Goal: Find specific page/section: Find specific page/section

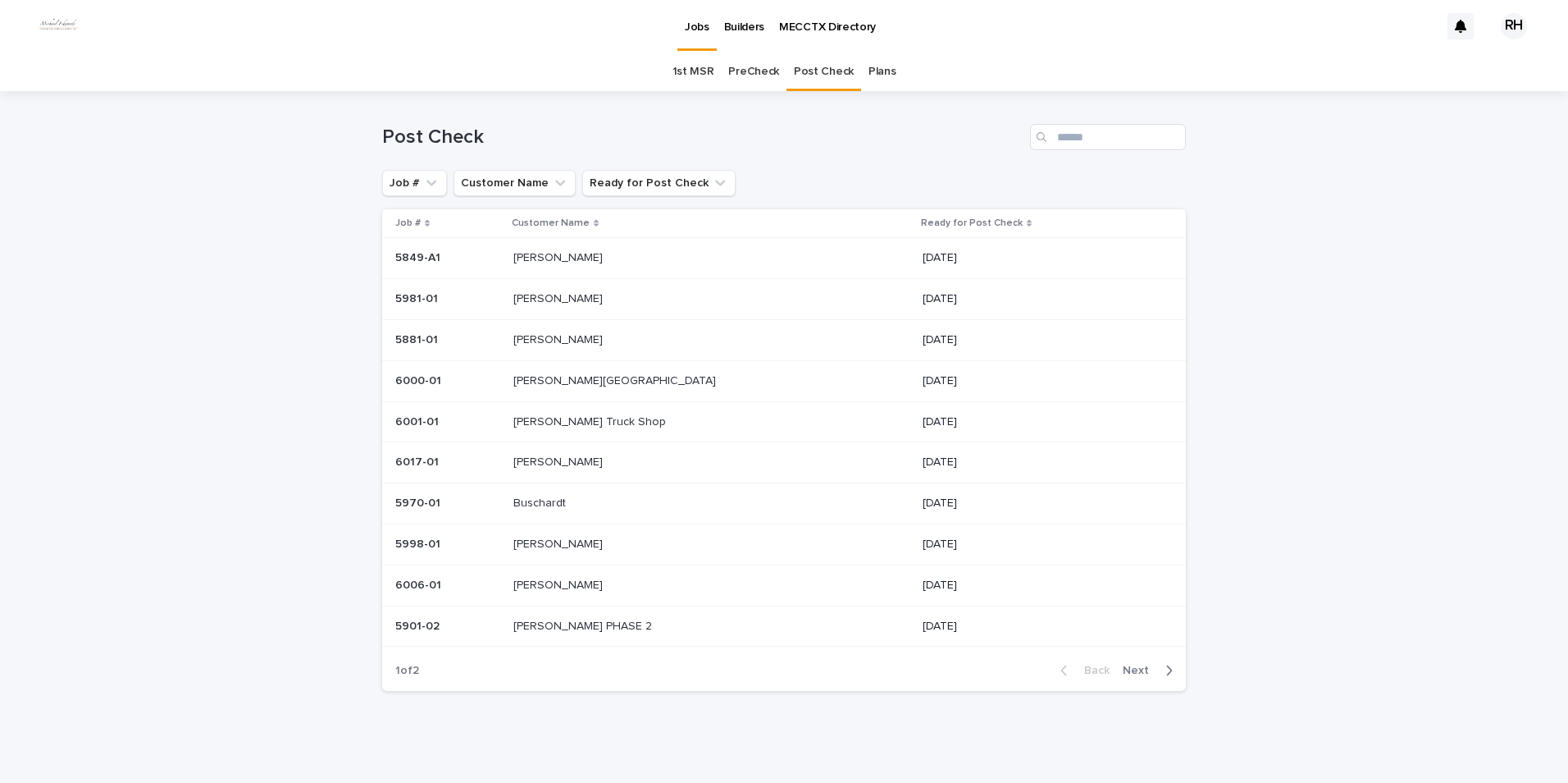
click at [562, 460] on p "[PERSON_NAME]" at bounding box center [559, 460] width 93 height 17
click at [1138, 663] on span "Next" at bounding box center [1141, 666] width 36 height 12
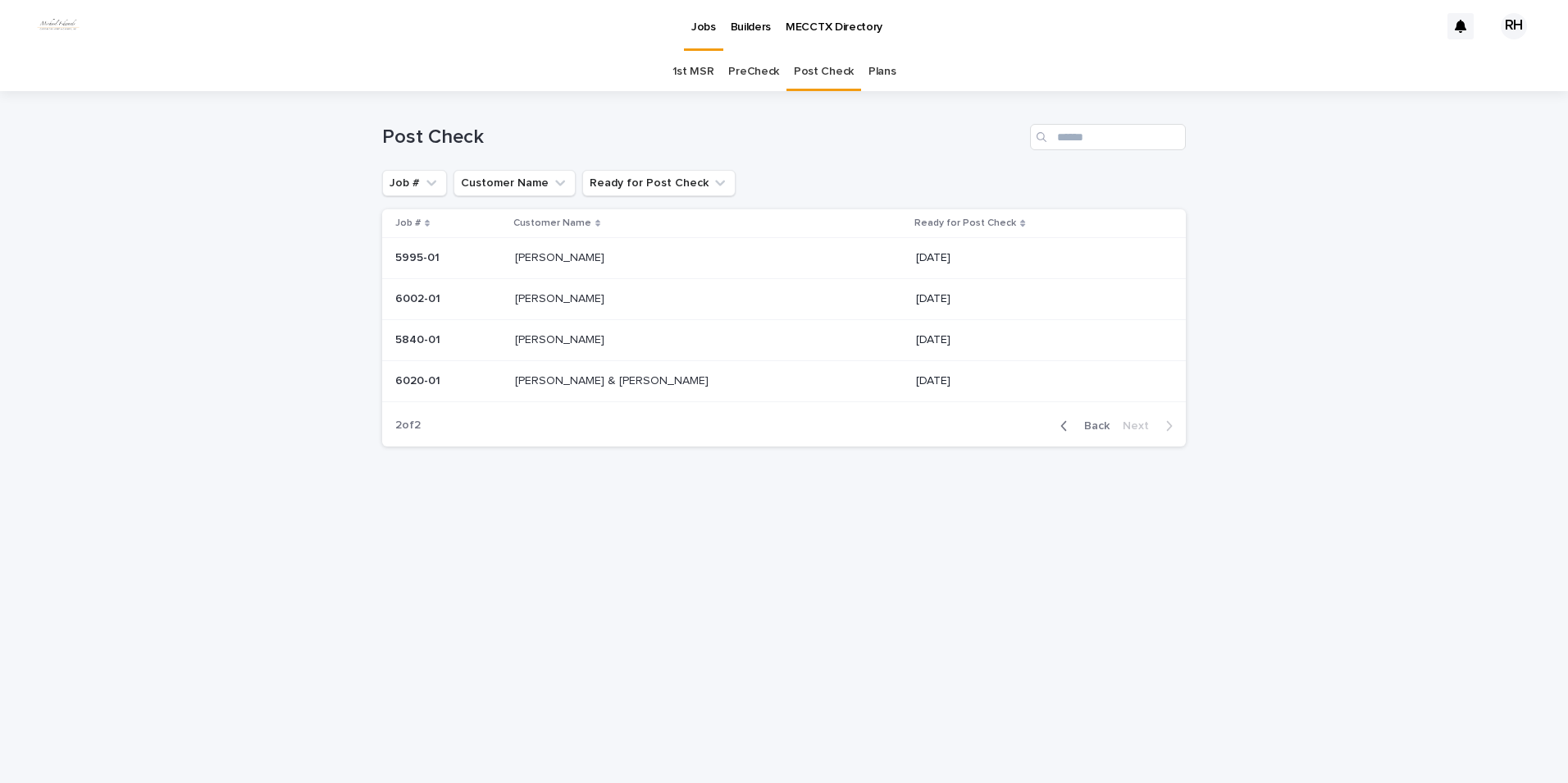
click at [568, 379] on p "[PERSON_NAME] & [PERSON_NAME]" at bounding box center [614, 379] width 197 height 17
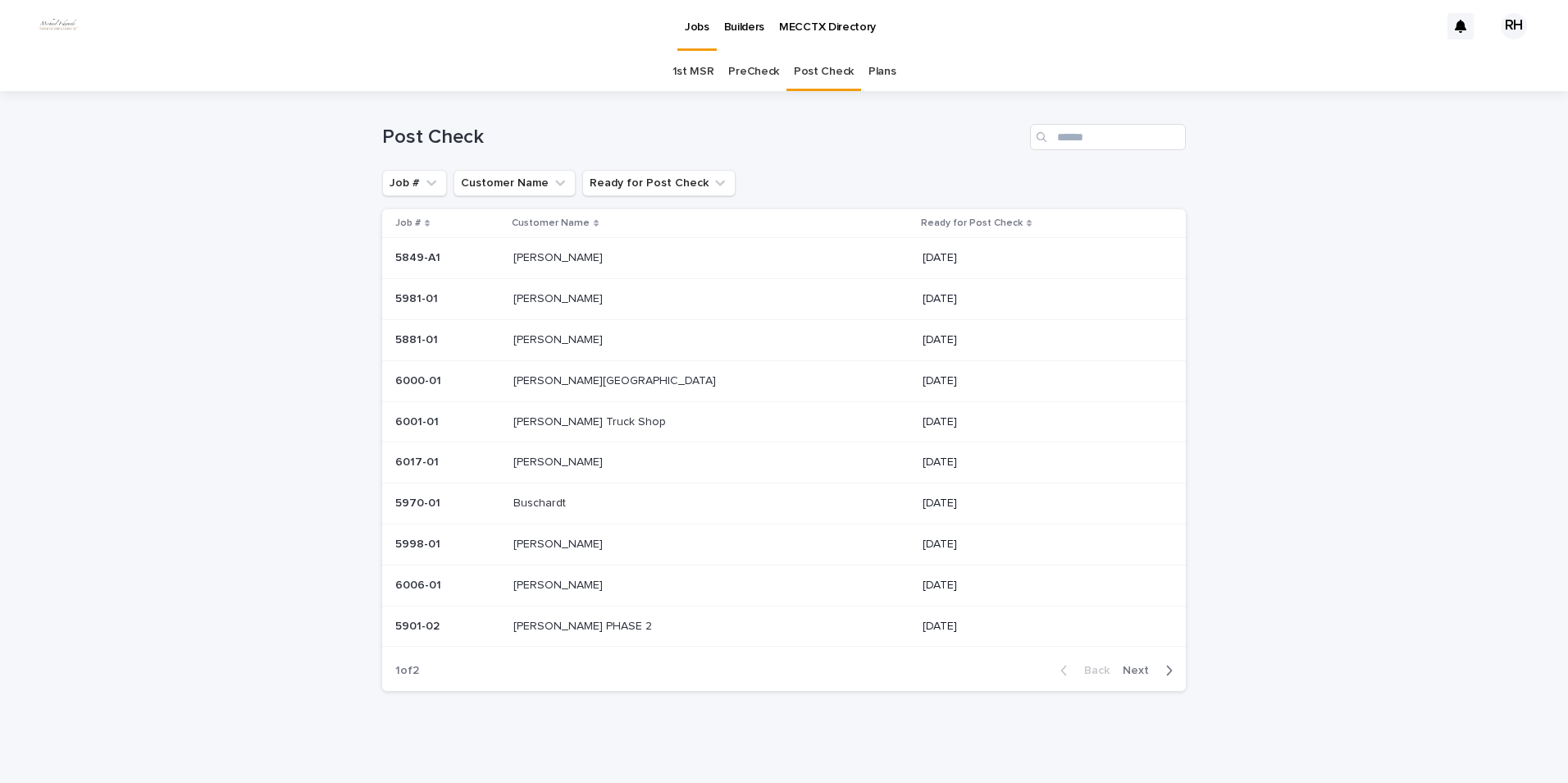
click at [1136, 671] on span "Next" at bounding box center [1141, 670] width 36 height 12
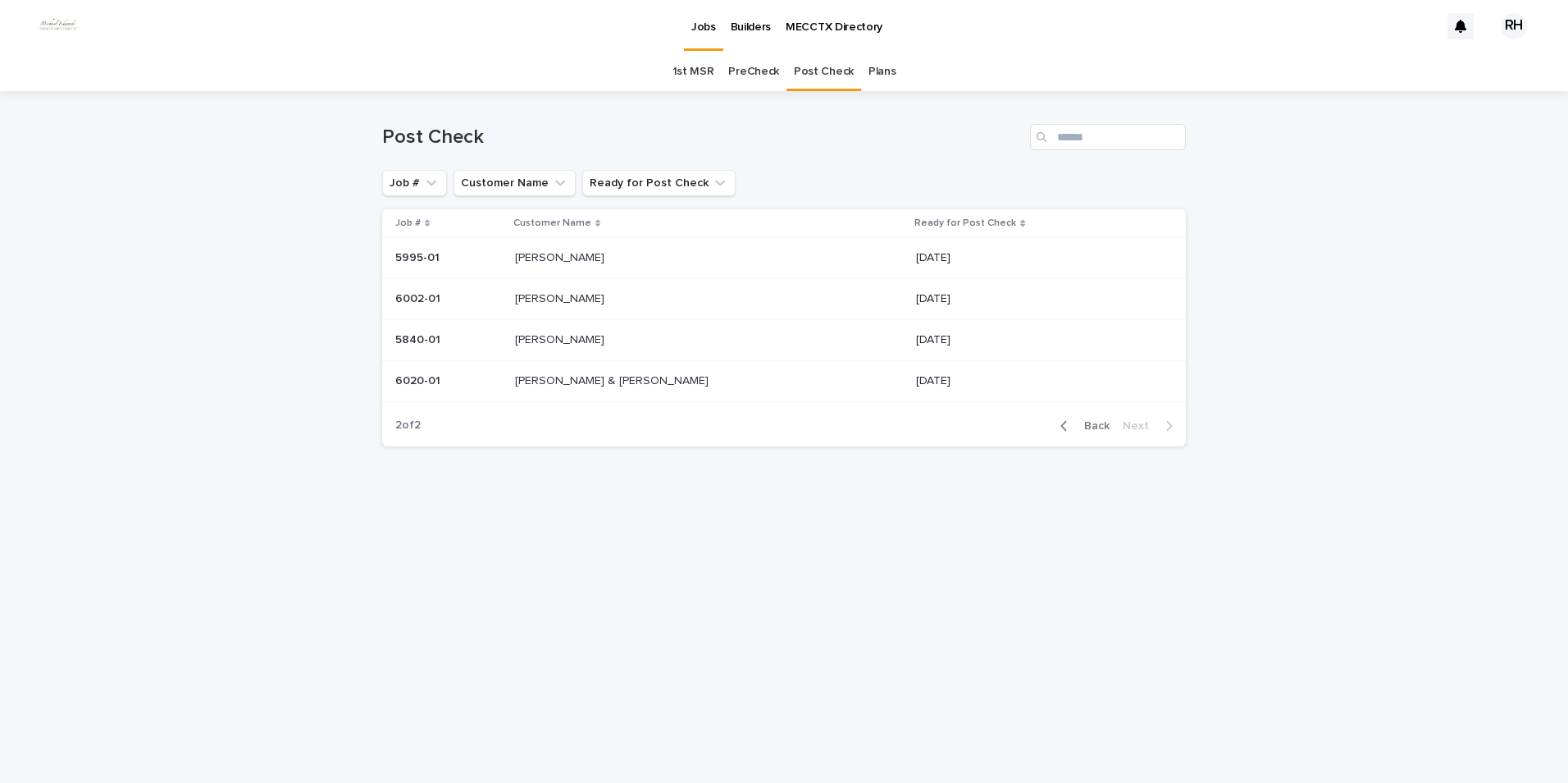
click at [1095, 423] on span "Back" at bounding box center [1092, 426] width 35 height 12
click at [1089, 421] on span "Back" at bounding box center [1092, 426] width 35 height 12
click at [1088, 422] on span "Back" at bounding box center [1092, 426] width 35 height 12
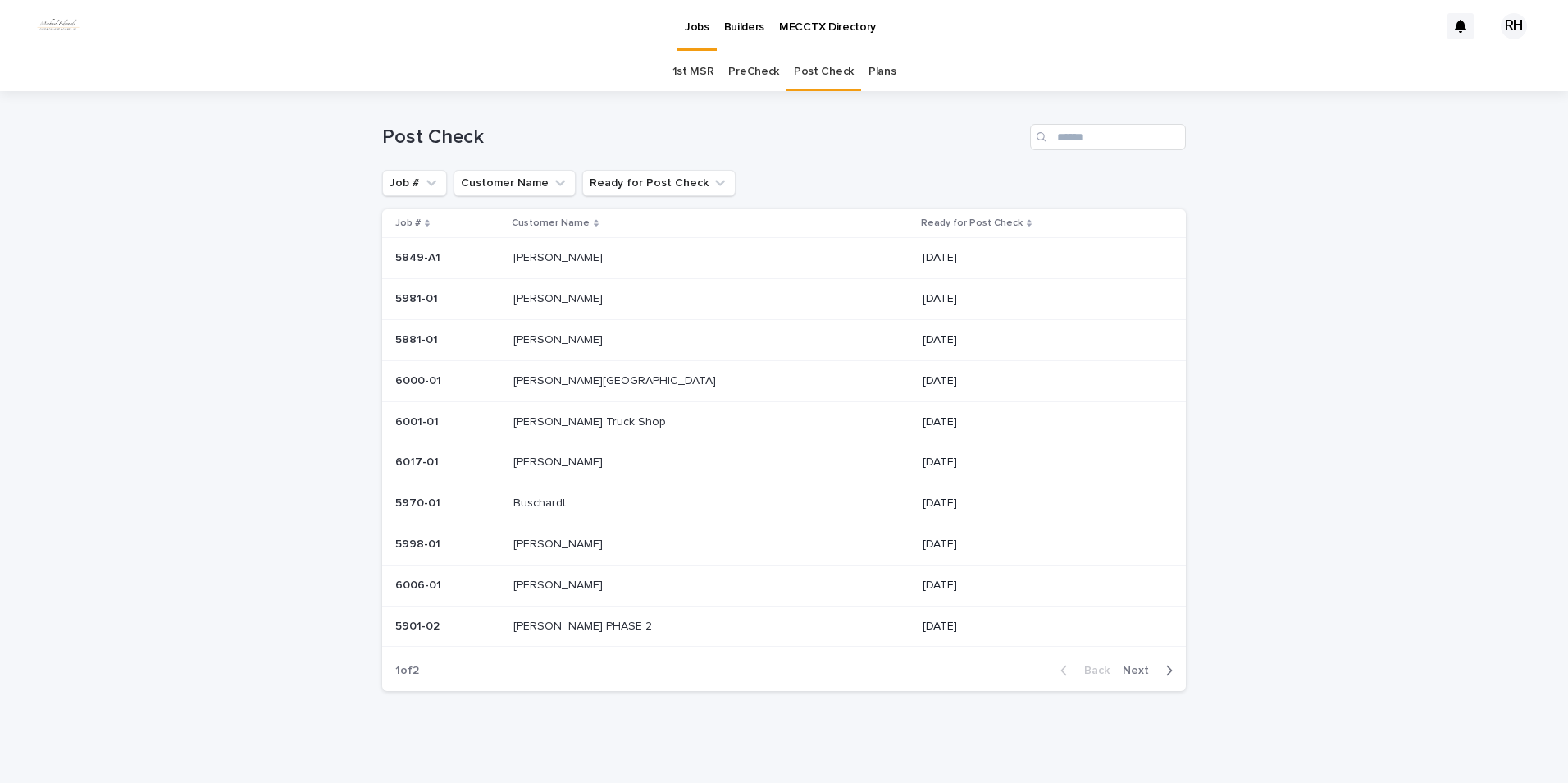
click at [639, 382] on p "[PERSON_NAME][GEOGRAPHIC_DATA]" at bounding box center [616, 379] width 206 height 17
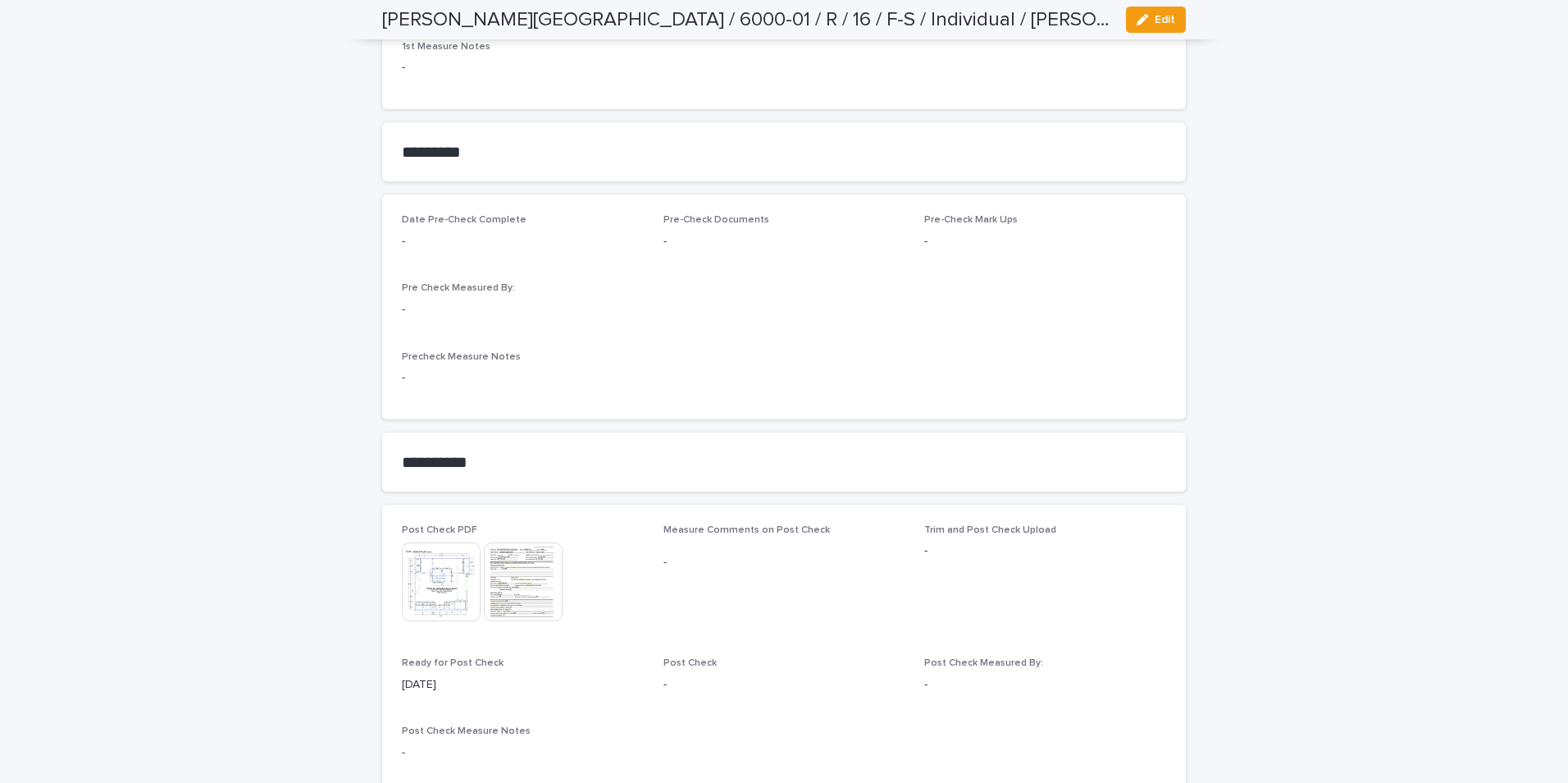
scroll to position [1313, 0]
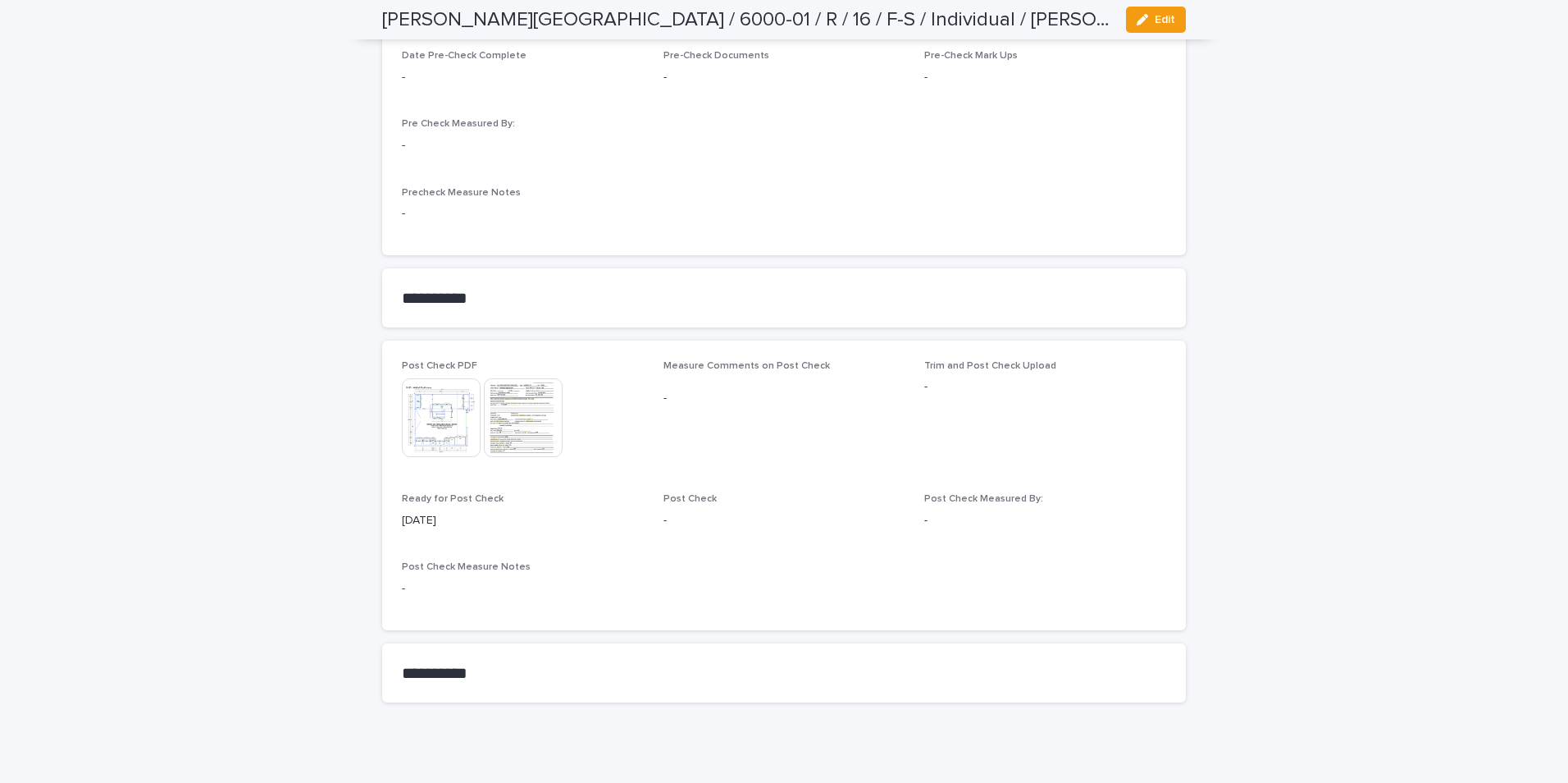
click at [432, 412] on img at bounding box center [441, 417] width 79 height 79
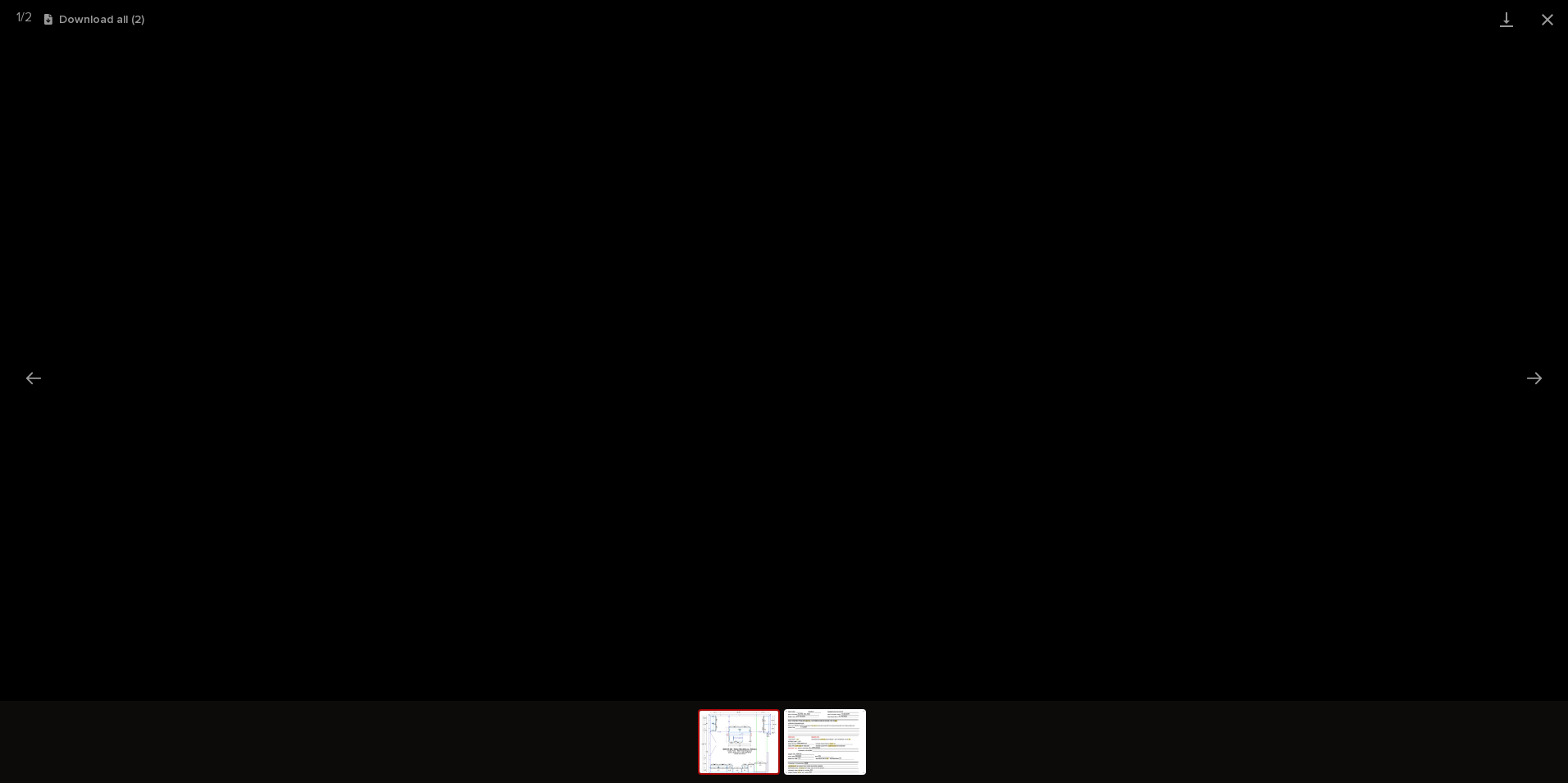
drag, startPoint x: 1545, startPoint y: 14, endPoint x: 1467, endPoint y: 36, distance: 81.0
click at [1532, 18] on button "Close gallery" at bounding box center [1547, 19] width 41 height 39
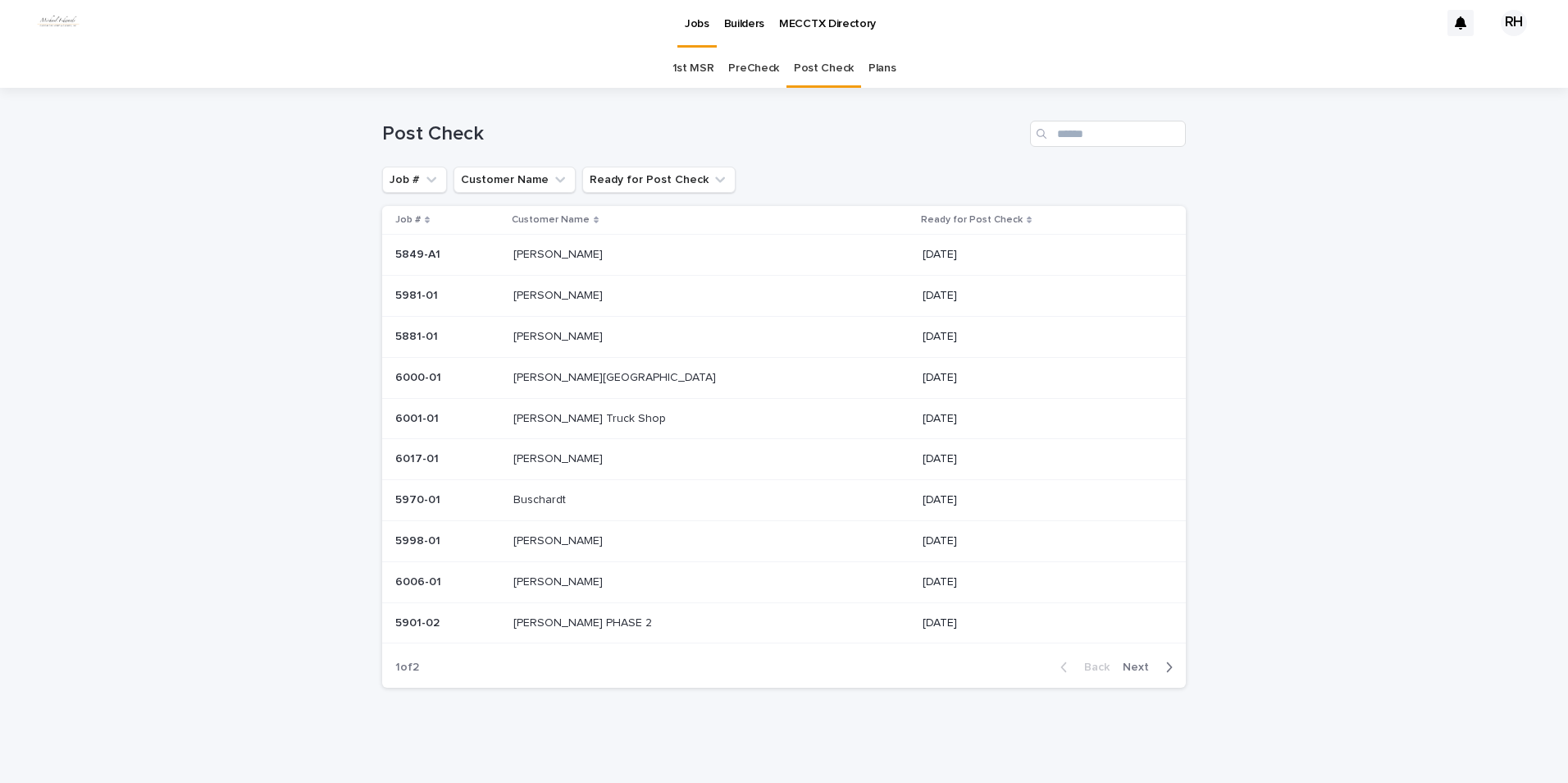
scroll to position [4, 0]
